Goal: Check status: Check status

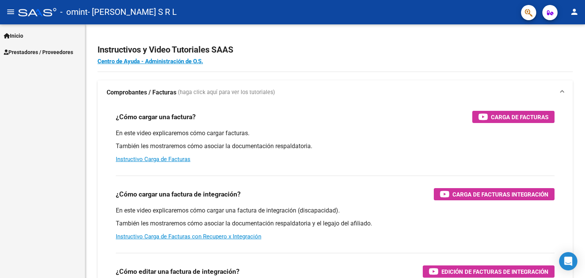
click at [40, 54] on span "Prestadores / Proveedores" at bounding box center [38, 52] width 69 height 8
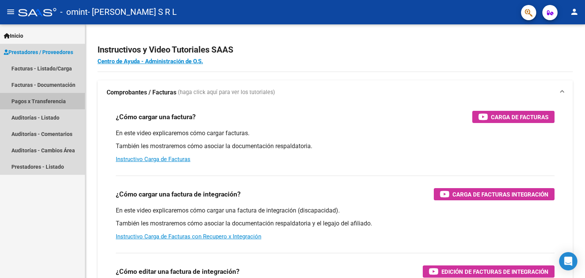
click at [34, 105] on link "Pagos x Transferencia" at bounding box center [42, 101] width 85 height 16
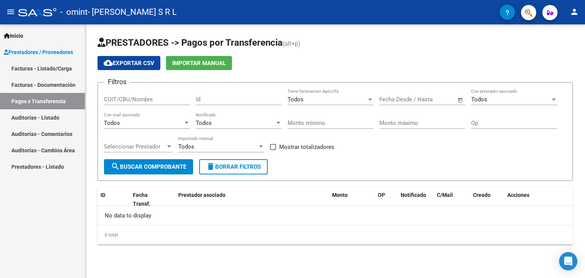
click at [147, 165] on span "search Buscar Comprobante" at bounding box center [148, 166] width 75 height 7
click at [461, 100] on span "Open calendar" at bounding box center [460, 100] width 18 height 18
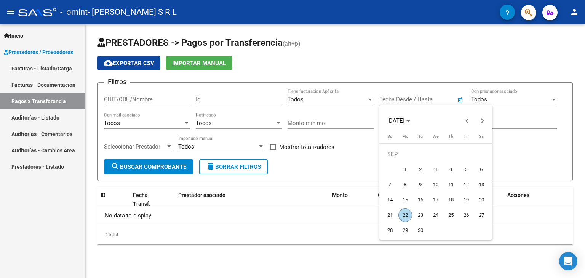
click at [405, 169] on span "1" at bounding box center [405, 170] width 14 height 14
type input "[DATE]"
click at [405, 169] on span "1" at bounding box center [405, 170] width 14 height 14
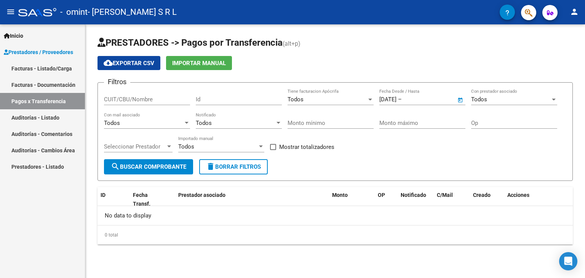
type input "[DATE]"
click at [148, 167] on span "search Buscar Comprobante" at bounding box center [148, 166] width 75 height 7
click at [385, 101] on input "[DATE]" at bounding box center [387, 99] width 17 height 7
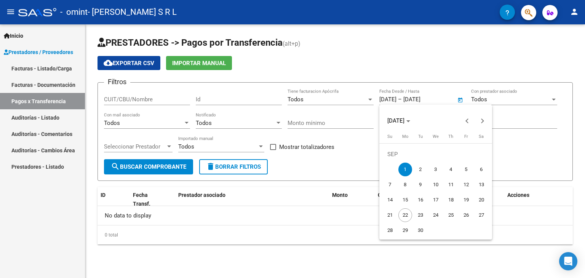
click at [404, 215] on span "22" at bounding box center [405, 215] width 14 height 14
type input "[DATE]"
click at [405, 169] on span "1" at bounding box center [405, 170] width 14 height 14
type input "[DATE]"
click at [402, 214] on span "22" at bounding box center [405, 215] width 14 height 14
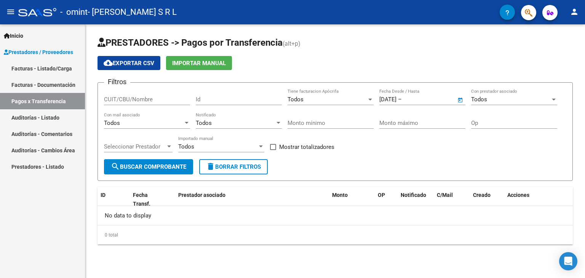
type input "[DATE]"
click at [150, 164] on span "search Buscar Comprobante" at bounding box center [148, 166] width 75 height 7
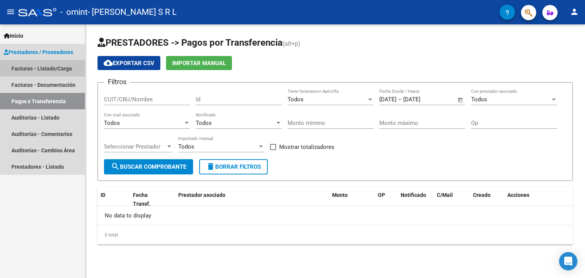
click at [27, 70] on link "Facturas - Listado/Carga" at bounding box center [42, 68] width 85 height 16
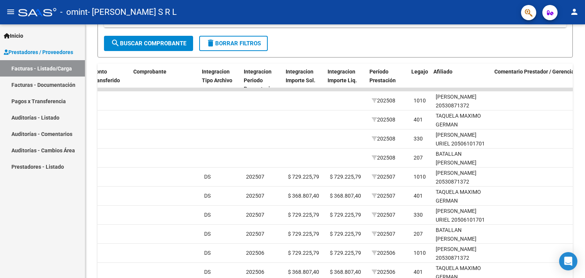
scroll to position [0, 721]
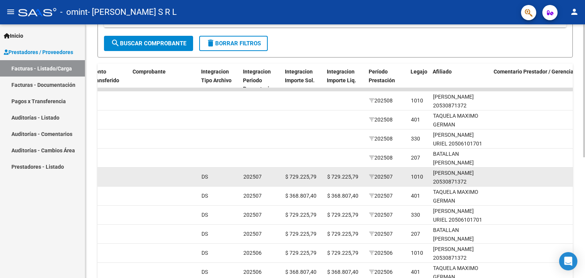
click at [184, 179] on div at bounding box center [164, 176] width 62 height 9
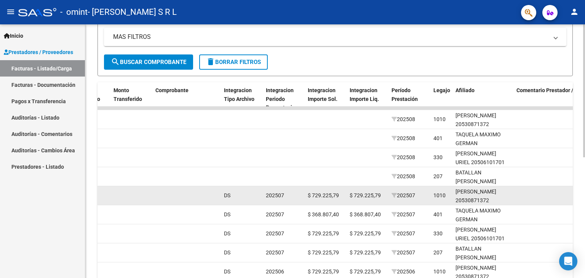
scroll to position [0, 684]
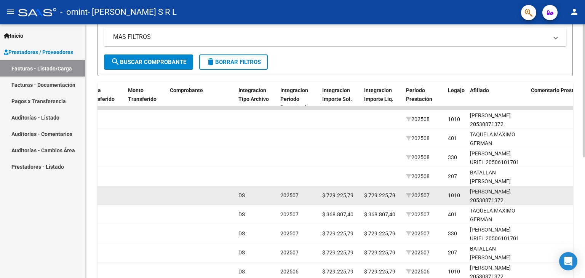
click at [240, 195] on span "DS" at bounding box center [241, 195] width 6 height 6
click at [212, 193] on div at bounding box center [201, 195] width 62 height 9
click at [216, 199] on datatable-body-cell at bounding box center [201, 195] width 69 height 19
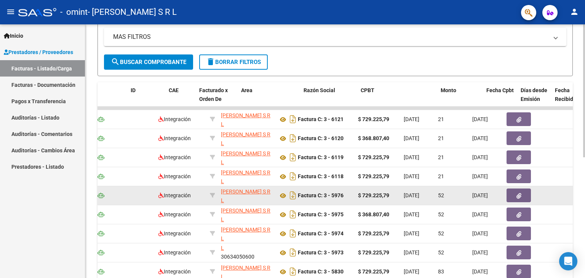
scroll to position [0, 0]
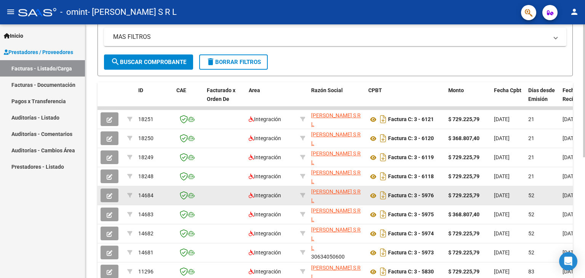
click at [109, 195] on icon "button" at bounding box center [110, 196] width 6 height 6
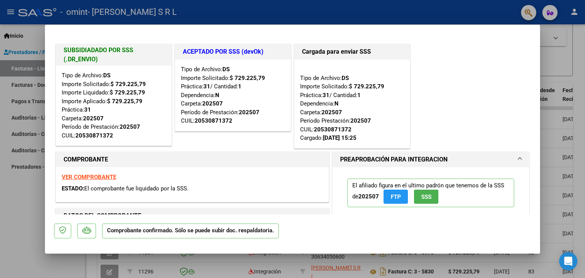
click at [14, 196] on div at bounding box center [292, 139] width 585 height 278
type input "$ 0,00"
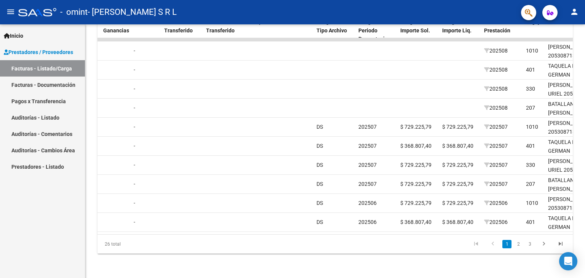
scroll to position [230, 0]
click at [518, 243] on link "2" at bounding box center [518, 244] width 9 height 8
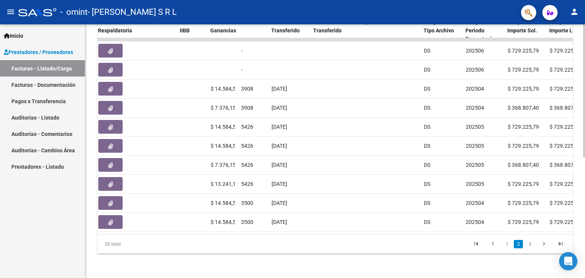
scroll to position [225, 0]
click at [529, 248] on link "3" at bounding box center [529, 244] width 9 height 8
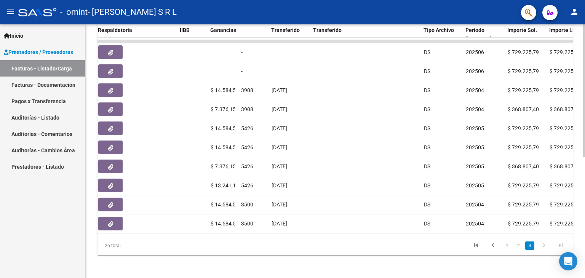
scroll to position [154, 0]
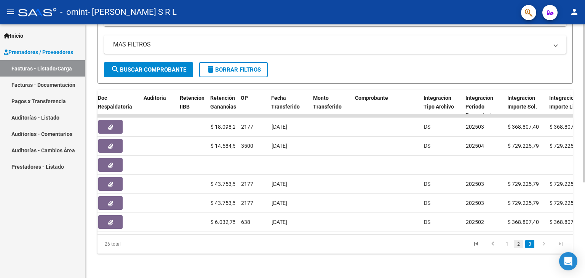
click at [519, 244] on link "2" at bounding box center [518, 244] width 9 height 8
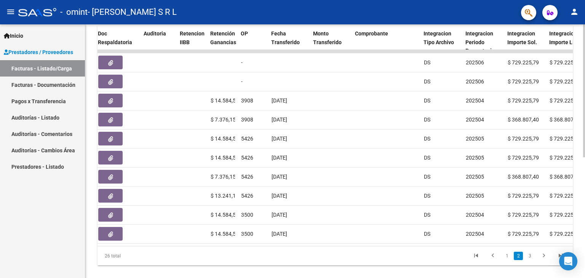
scroll to position [214, 0]
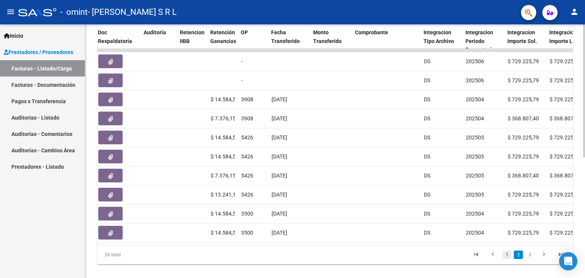
click at [506, 259] on link "1" at bounding box center [506, 255] width 9 height 8
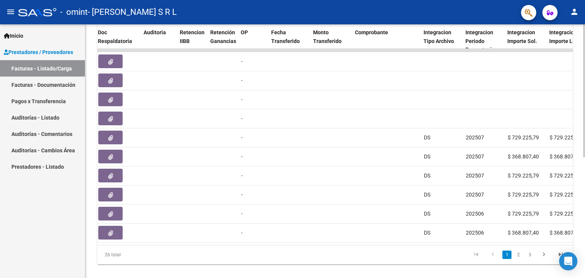
scroll to position [230, 0]
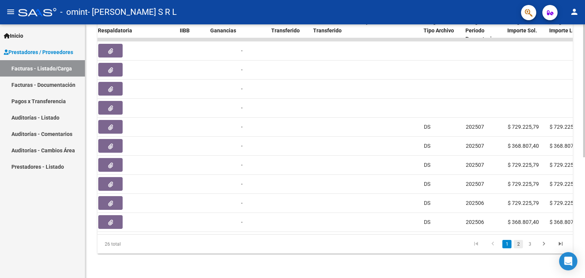
click at [518, 243] on link "2" at bounding box center [518, 244] width 9 height 8
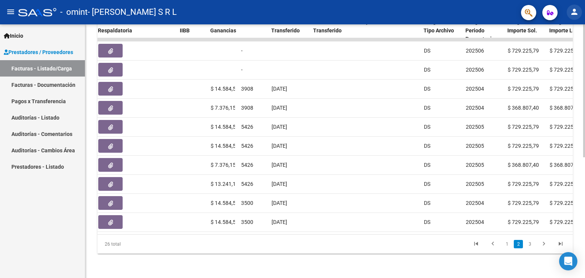
click at [575, 10] on mat-icon "person" at bounding box center [574, 11] width 9 height 9
click at [560, 31] on button "person Mi Perfil" at bounding box center [558, 32] width 46 height 18
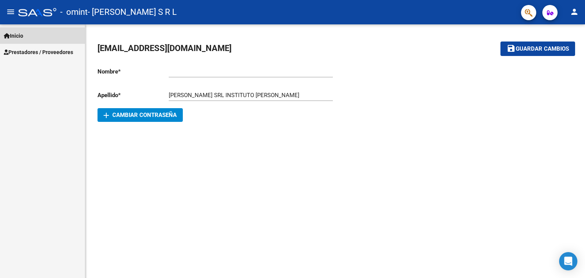
click at [27, 35] on link "Inicio" at bounding box center [42, 35] width 85 height 16
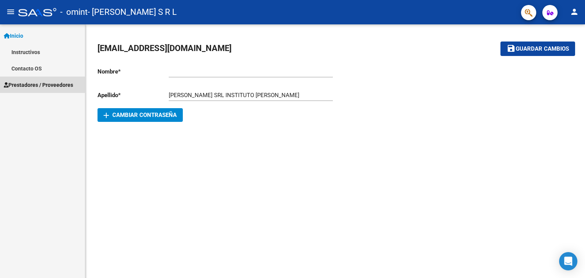
click at [22, 87] on span "Prestadores / Proveedores" at bounding box center [38, 85] width 69 height 8
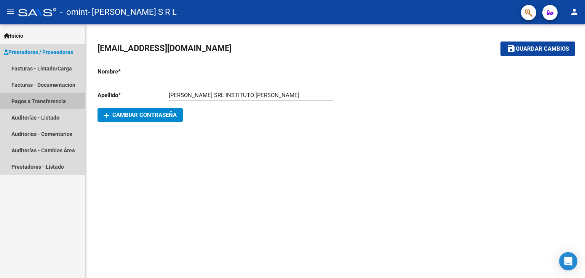
click at [22, 103] on link "Pagos x Transferencia" at bounding box center [42, 101] width 85 height 16
